Goal: Use online tool/utility: Utilize a website feature to perform a specific function

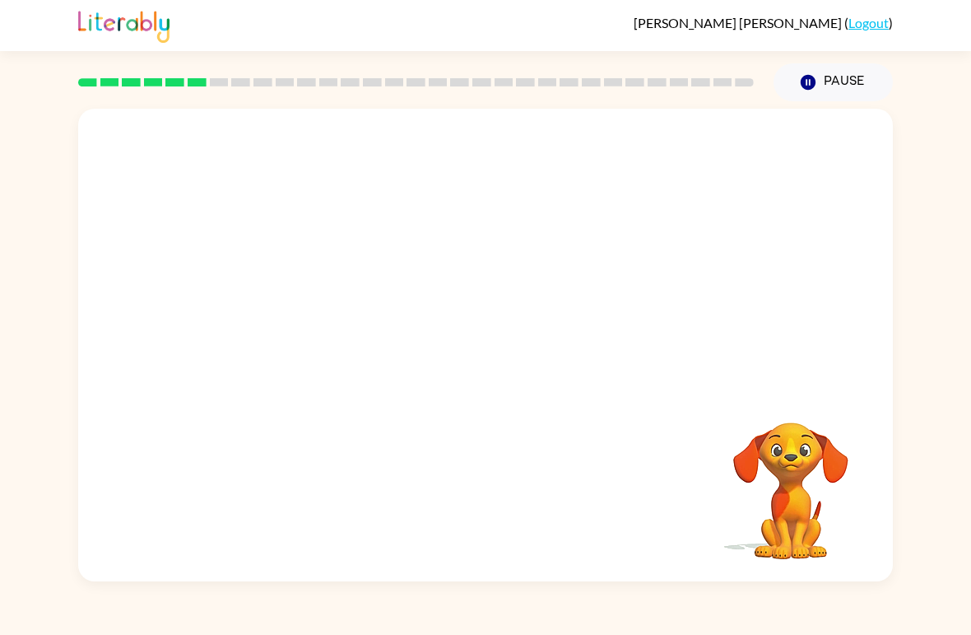
click at [634, 223] on video "Your browser must support playing .mp4 files to use Literably. Please try using…" at bounding box center [485, 248] width 815 height 279
click at [497, 248] on video "Your browser must support playing .mp4 files to use Literably. Please try using…" at bounding box center [485, 248] width 815 height 279
click at [445, 245] on video "Your browser must support playing .mp4 files to use Literably. Please try using…" at bounding box center [485, 248] width 815 height 279
click at [444, 265] on video "Your browser must support playing .mp4 files to use Literably. Please try using…" at bounding box center [485, 248] width 815 height 279
click at [444, 264] on video "Your browser must support playing .mp4 files to use Literably. Please try using…" at bounding box center [485, 248] width 815 height 279
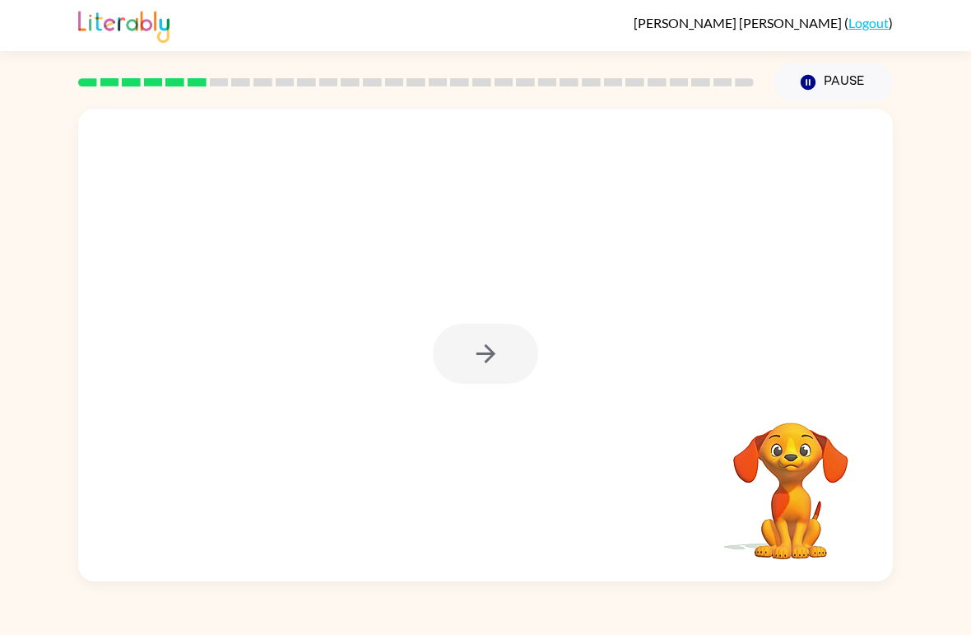
click at [477, 344] on div at bounding box center [485, 353] width 105 height 60
click at [496, 346] on icon "button" at bounding box center [486, 353] width 29 height 29
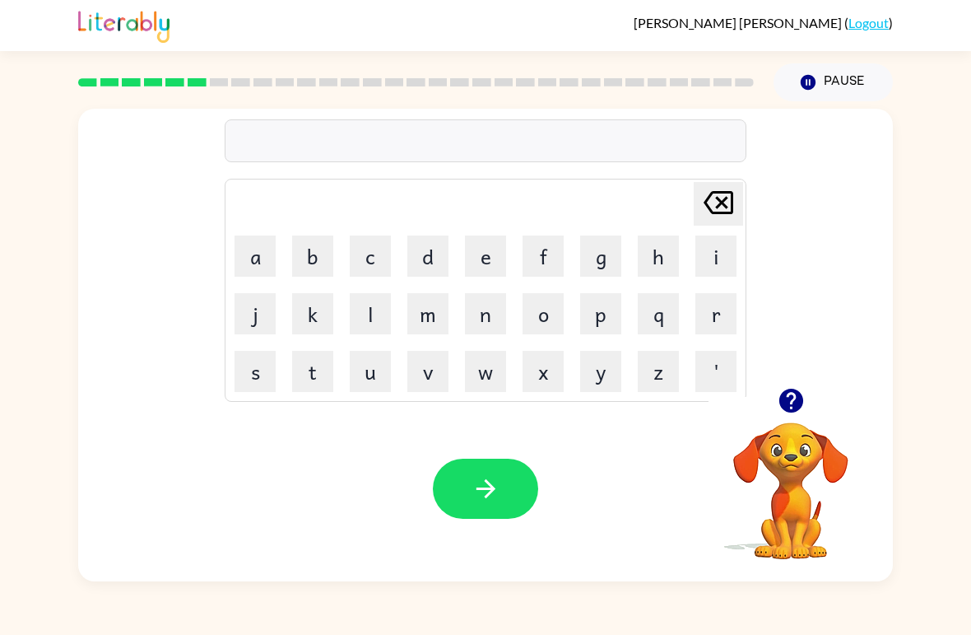
click at [691, 309] on td "r" at bounding box center [716, 314] width 56 height 56
click at [690, 311] on td "r" at bounding box center [716, 314] width 56 height 56
click at [705, 307] on button "r" at bounding box center [715, 313] width 41 height 41
click at [476, 250] on button "e" at bounding box center [485, 255] width 41 height 41
click at [304, 382] on button "t" at bounding box center [312, 371] width 41 height 41
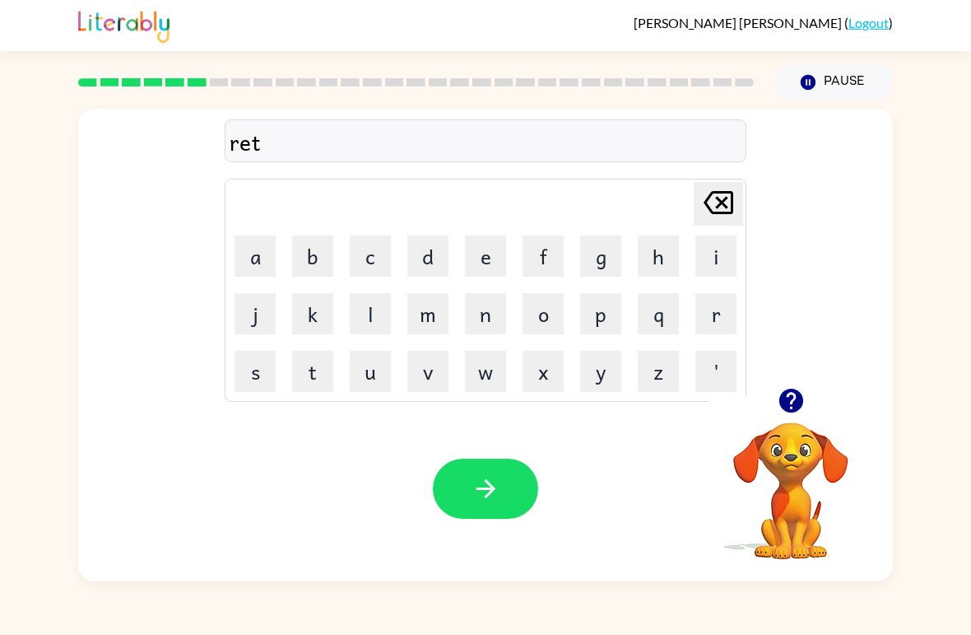
click at [914, 104] on div "ret [PERSON_NAME] last character input a b c d e f g h i j k l m n o p q r s t …" at bounding box center [485, 341] width 971 height 480
click at [719, 260] on button "i" at bounding box center [715, 255] width 41 height 41
click at [486, 253] on button "e" at bounding box center [485, 255] width 41 height 41
click at [726, 314] on button "r" at bounding box center [715, 313] width 41 height 41
click at [431, 322] on button "m" at bounding box center [427, 313] width 41 height 41
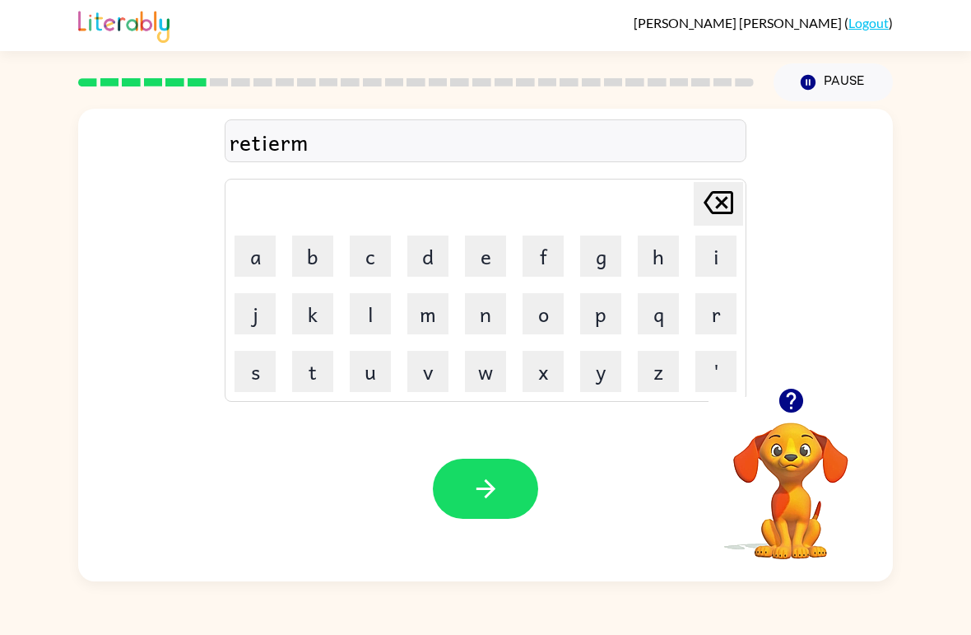
click at [505, 255] on button "e" at bounding box center [485, 255] width 41 height 41
click at [497, 328] on button "n" at bounding box center [485, 313] width 41 height 41
click at [330, 354] on button "t" at bounding box center [312, 371] width 41 height 41
click at [523, 481] on button "button" at bounding box center [485, 488] width 105 height 60
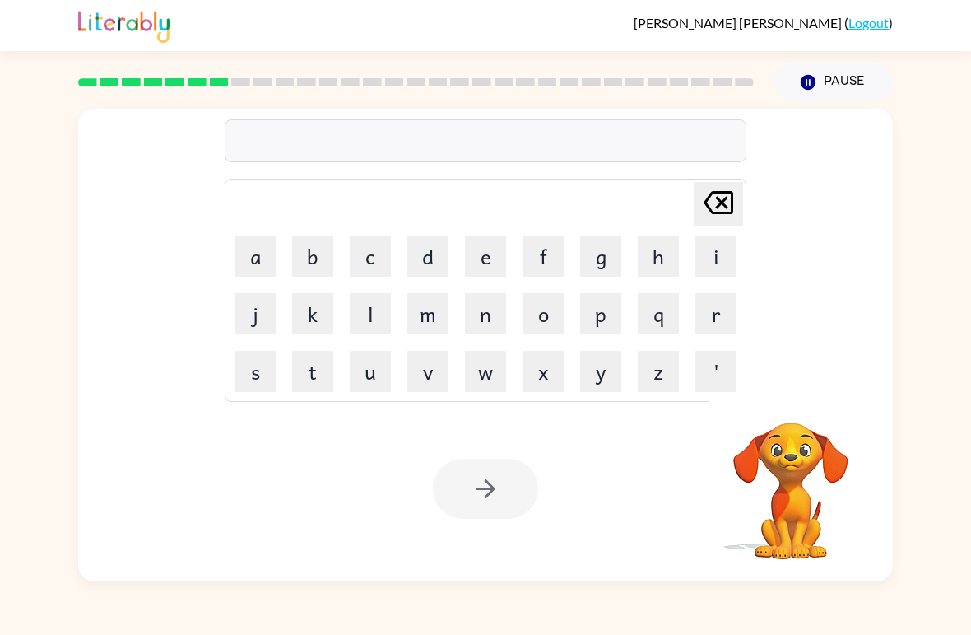
click at [935, 29] on div "[PERSON_NAME] ( Logout )" at bounding box center [485, 25] width 971 height 51
click at [328, 358] on button "t" at bounding box center [312, 371] width 41 height 41
click at [727, 252] on button "i" at bounding box center [715, 255] width 41 height 41
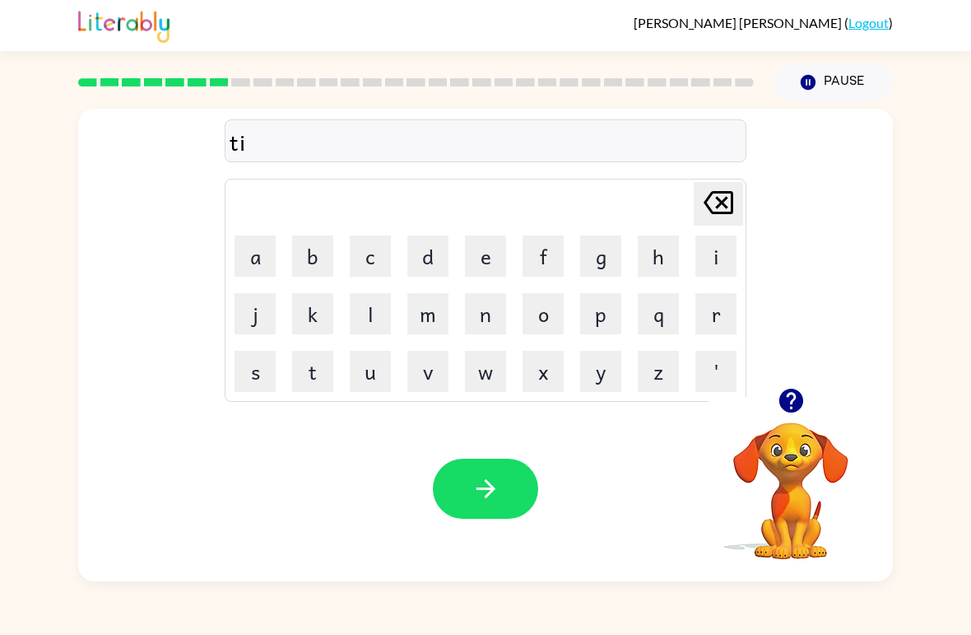
click at [369, 274] on button "c" at bounding box center [370, 255] width 41 height 41
click at [310, 311] on button "k" at bounding box center [312, 313] width 41 height 41
click at [367, 317] on button "l" at bounding box center [370, 313] width 41 height 41
click at [483, 262] on button "e" at bounding box center [485, 255] width 41 height 41
click at [496, 467] on button "button" at bounding box center [485, 488] width 105 height 60
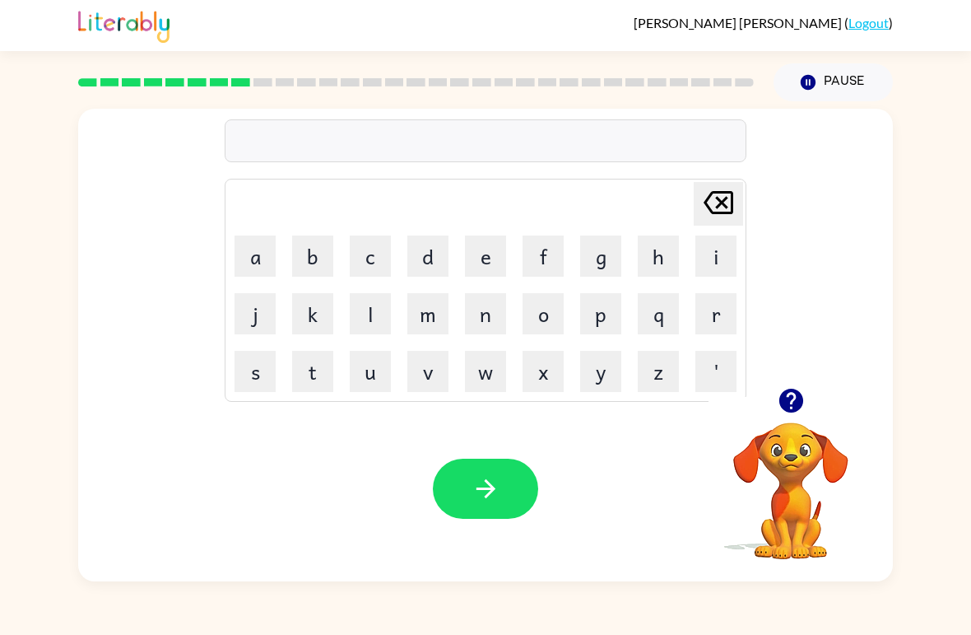
click at [261, 379] on button "s" at bounding box center [255, 371] width 41 height 41
click at [593, 333] on button "p" at bounding box center [600, 313] width 41 height 41
click at [444, 262] on button "d" at bounding box center [427, 255] width 41 height 41
click at [720, 219] on icon "[PERSON_NAME] last character input" at bounding box center [719, 203] width 40 height 40
click at [503, 251] on button "e" at bounding box center [485, 255] width 41 height 41
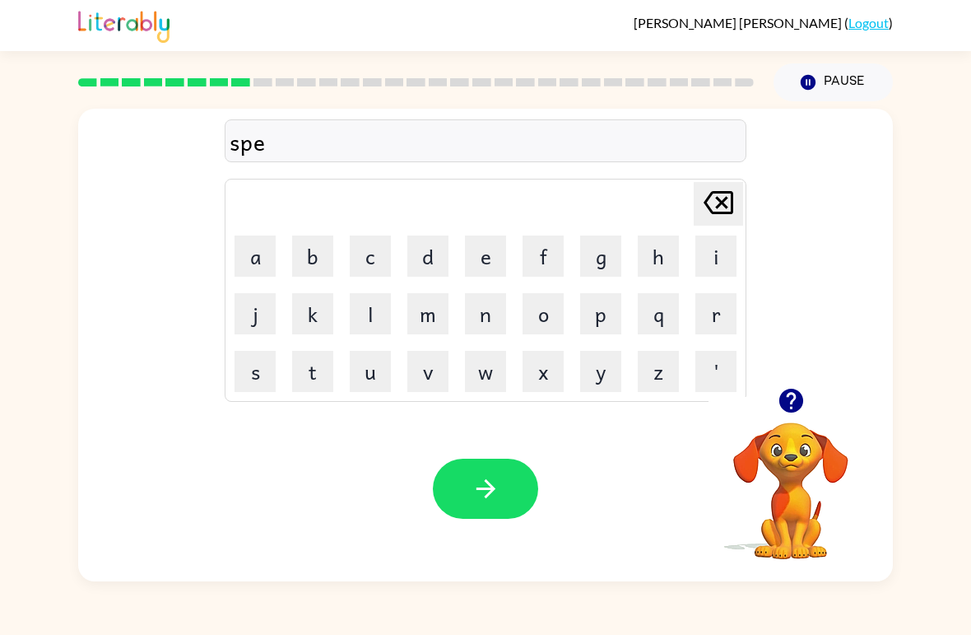
click at [368, 265] on button "c" at bounding box center [370, 255] width 41 height 41
click at [328, 376] on button "t" at bounding box center [312, 371] width 41 height 41
click at [581, 306] on button "p" at bounding box center [600, 313] width 41 height 41
click at [719, 206] on icon at bounding box center [719, 202] width 30 height 23
click at [709, 267] on button "i" at bounding box center [715, 255] width 41 height 41
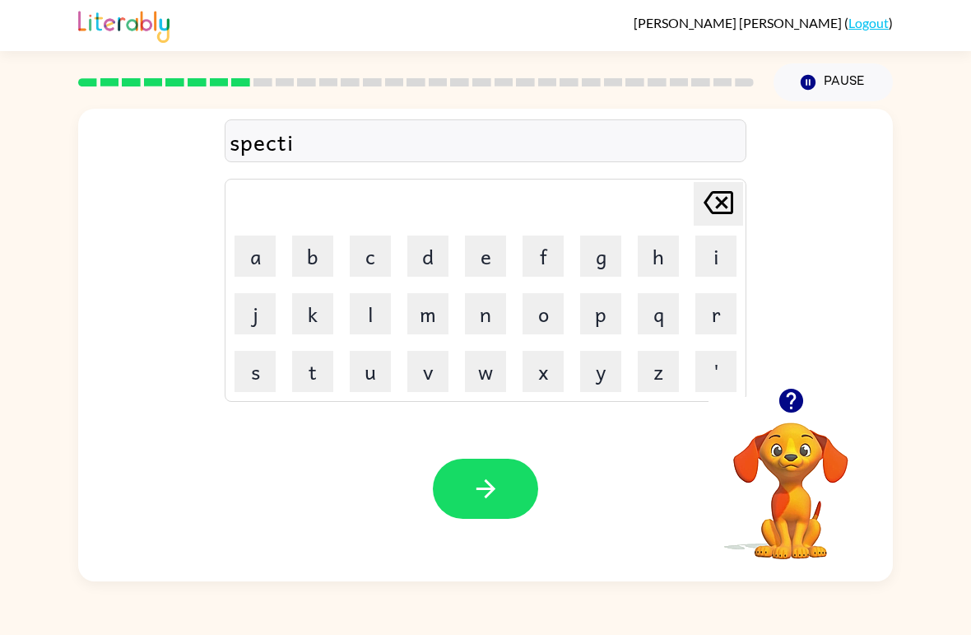
click at [762, 451] on video "Your browser must support playing .mp4 files to use Literably. Please try using…" at bounding box center [791, 479] width 165 height 165
click at [798, 420] on button "button" at bounding box center [791, 400] width 42 height 42
click at [800, 422] on video "Your browser must support playing .mp4 files to use Literably. Please try using…" at bounding box center [791, 479] width 165 height 165
click at [804, 398] on icon "button" at bounding box center [791, 400] width 29 height 29
click at [389, 245] on button "c" at bounding box center [370, 255] width 41 height 41
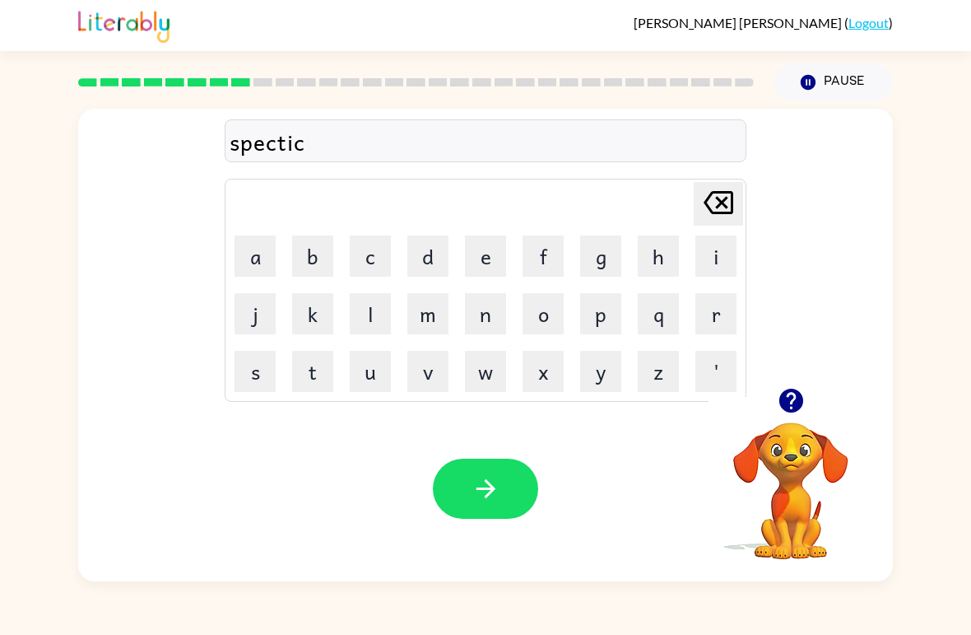
click at [390, 404] on div "Your browser must support playing .mp4 files to use Literably. Please try using…" at bounding box center [485, 488] width 815 height 185
click at [356, 382] on button "u" at bounding box center [370, 371] width 41 height 41
click at [365, 319] on button "l" at bounding box center [370, 313] width 41 height 41
click at [472, 492] on icon "button" at bounding box center [486, 488] width 29 height 29
click at [719, 312] on button "r" at bounding box center [715, 313] width 41 height 41
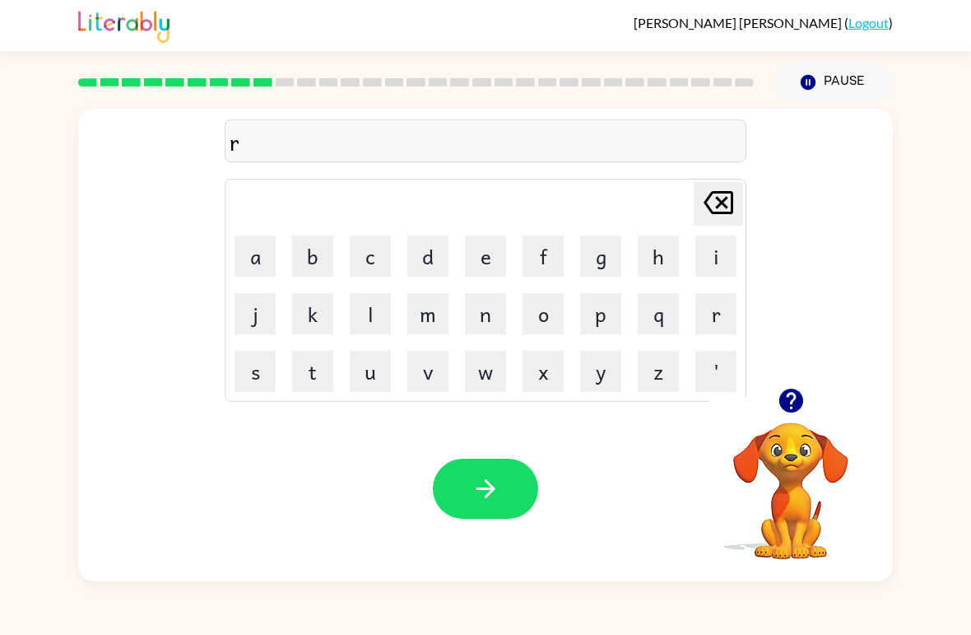
click at [483, 266] on button "e" at bounding box center [485, 255] width 41 height 41
click at [550, 263] on button "f" at bounding box center [543, 255] width 41 height 41
click at [539, 326] on button "o" at bounding box center [543, 313] width 41 height 41
click at [711, 323] on button "r" at bounding box center [715, 313] width 41 height 41
click at [479, 256] on button "e" at bounding box center [485, 255] width 41 height 41
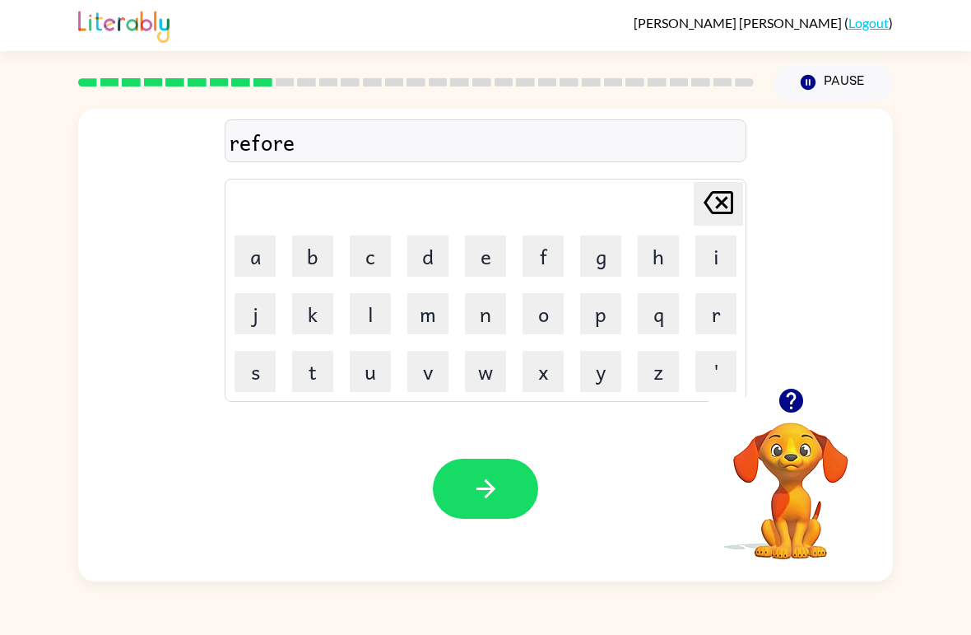
click at [270, 362] on button "s" at bounding box center [255, 371] width 41 height 41
click at [320, 381] on button "t" at bounding box center [312, 371] width 41 height 41
click at [509, 472] on button "button" at bounding box center [485, 488] width 105 height 60
click at [804, 414] on icon "button" at bounding box center [791, 400] width 29 height 29
click at [607, 309] on button "p" at bounding box center [600, 313] width 41 height 41
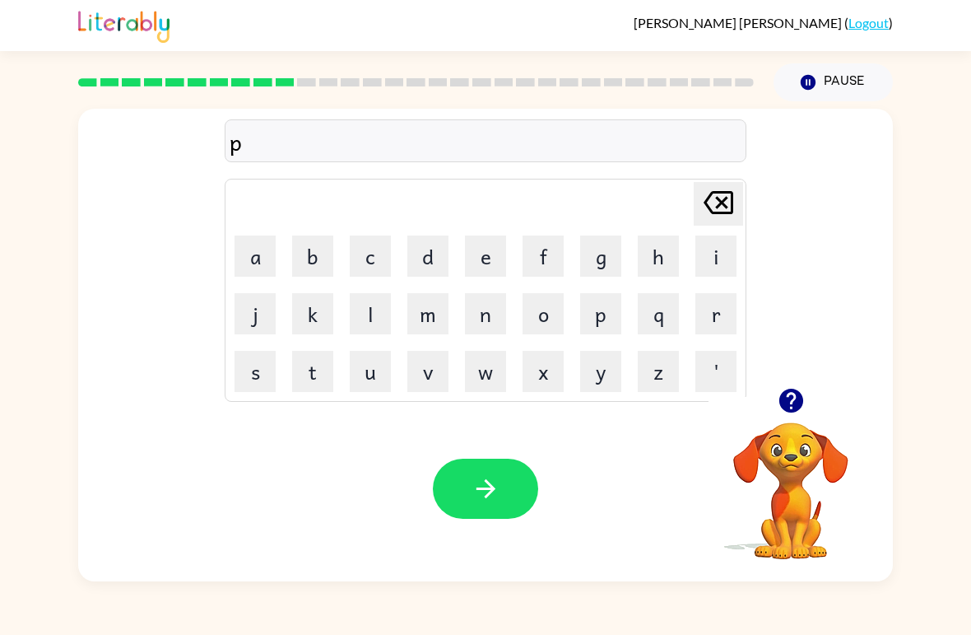
click at [719, 305] on button "r" at bounding box center [715, 313] width 41 height 41
click at [481, 263] on button "e" at bounding box center [485, 255] width 41 height 41
click at [667, 258] on button "h" at bounding box center [658, 255] width 41 height 41
click at [476, 266] on button "e" at bounding box center [485, 255] width 41 height 41
click at [244, 333] on button "j" at bounding box center [255, 313] width 41 height 41
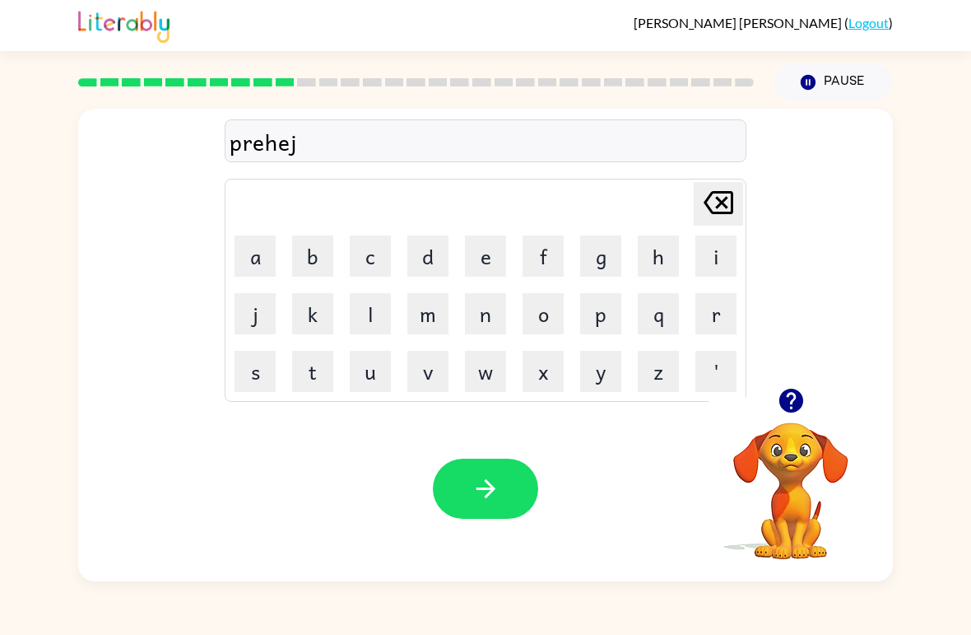
click at [726, 198] on icon at bounding box center [719, 202] width 30 height 23
click at [968, 243] on div "prehe Delete Delete last character input a b c d e f g h i j k l m n o p q r s …" at bounding box center [485, 341] width 971 height 480
click at [263, 256] on button "a" at bounding box center [255, 255] width 41 height 41
click at [320, 365] on button "t" at bounding box center [312, 371] width 41 height 41
click at [520, 499] on button "button" at bounding box center [485, 488] width 105 height 60
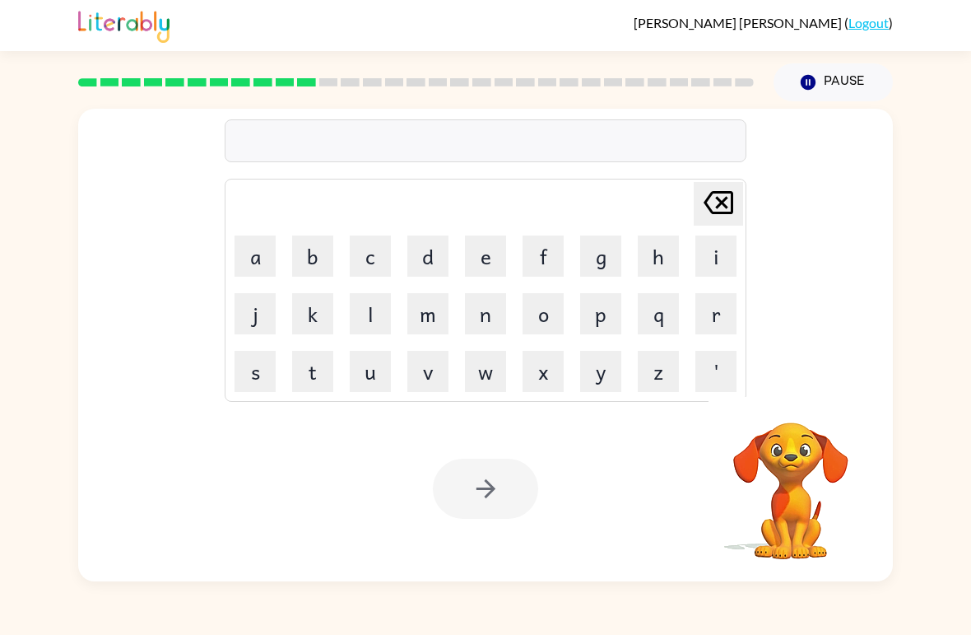
click at [654, 264] on button "h" at bounding box center [658, 255] width 41 height 41
click at [721, 208] on icon "[PERSON_NAME] last character input" at bounding box center [719, 203] width 40 height 40
click at [723, 258] on button "i" at bounding box center [715, 255] width 41 height 41
click at [717, 197] on icon "[PERSON_NAME] last character input" at bounding box center [719, 203] width 40 height 40
click at [491, 382] on button "w" at bounding box center [485, 371] width 41 height 41
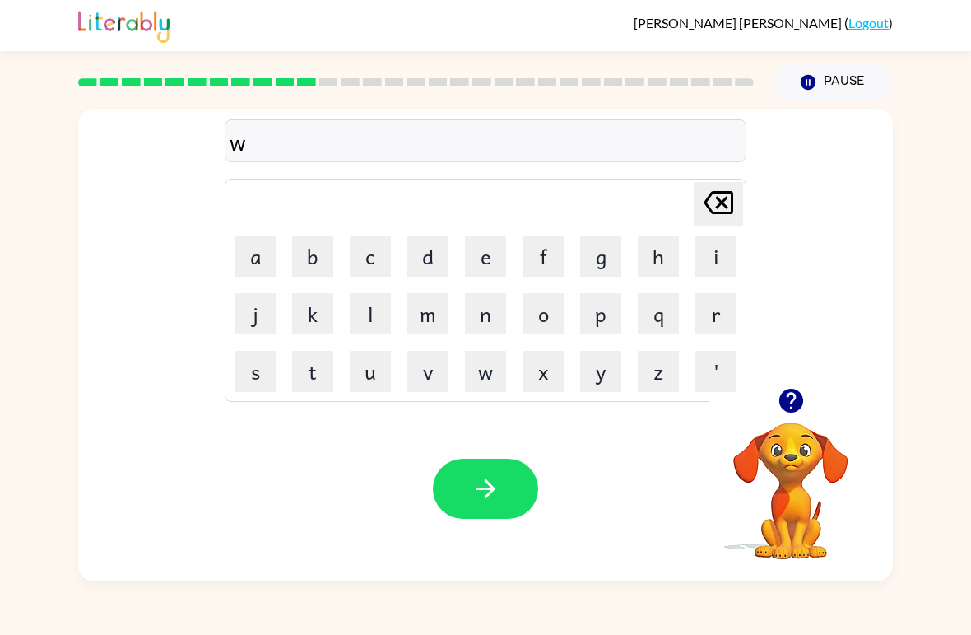
click at [712, 257] on button "i" at bounding box center [715, 255] width 41 height 41
click at [250, 368] on button "s" at bounding box center [255, 371] width 41 height 41
click at [474, 274] on button "e" at bounding box center [485, 255] width 41 height 41
click at [537, 493] on button "button" at bounding box center [485, 488] width 105 height 60
click at [795, 403] on icon "button" at bounding box center [791, 400] width 24 height 24
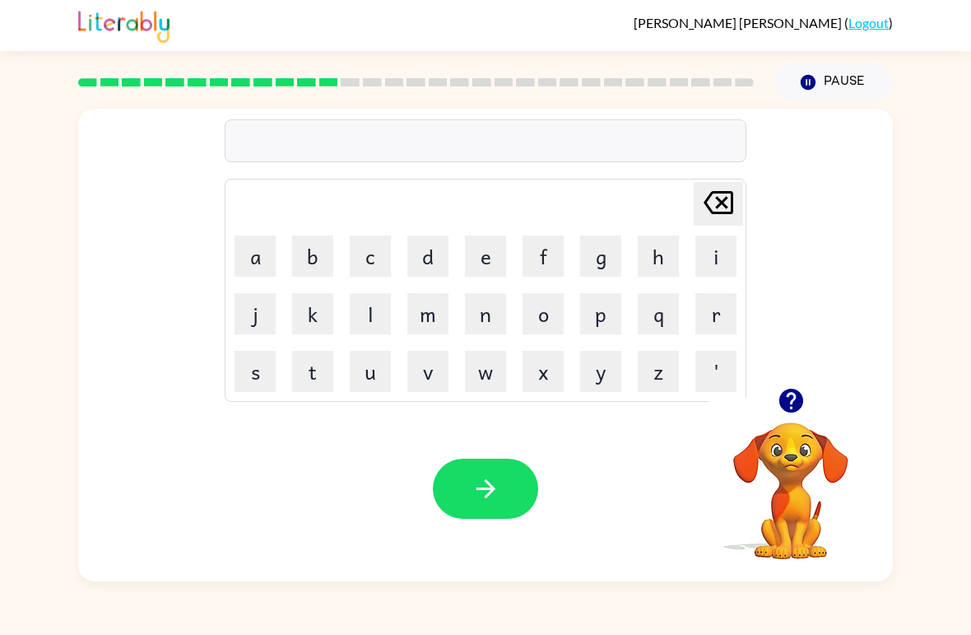
click at [491, 370] on button "w" at bounding box center [485, 371] width 41 height 41
click at [838, 81] on button "Pause Pause" at bounding box center [833, 82] width 119 height 38
